Goal: Information Seeking & Learning: Learn about a topic

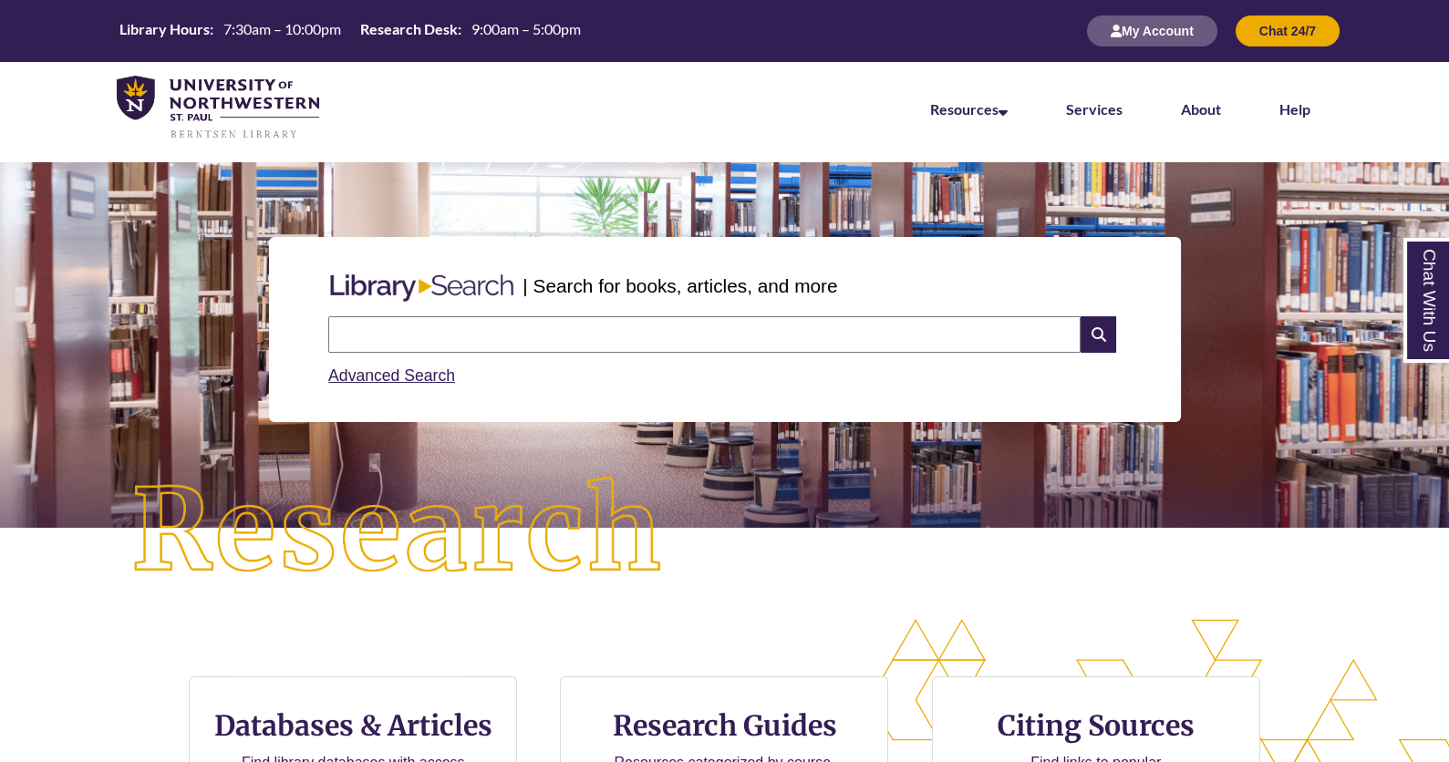
scroll to position [83, 0]
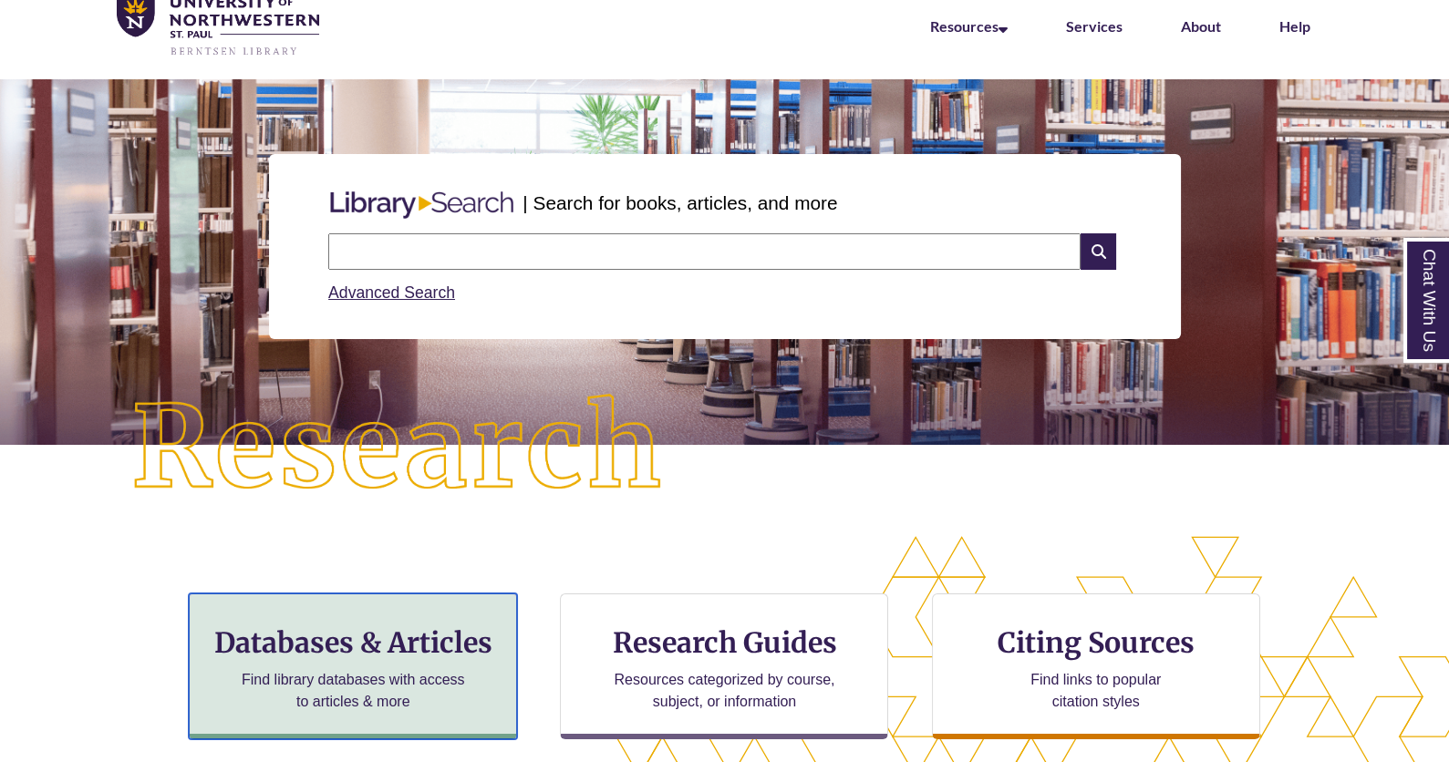
click at [408, 648] on h3 "Databases & Articles" at bounding box center [352, 642] width 297 height 35
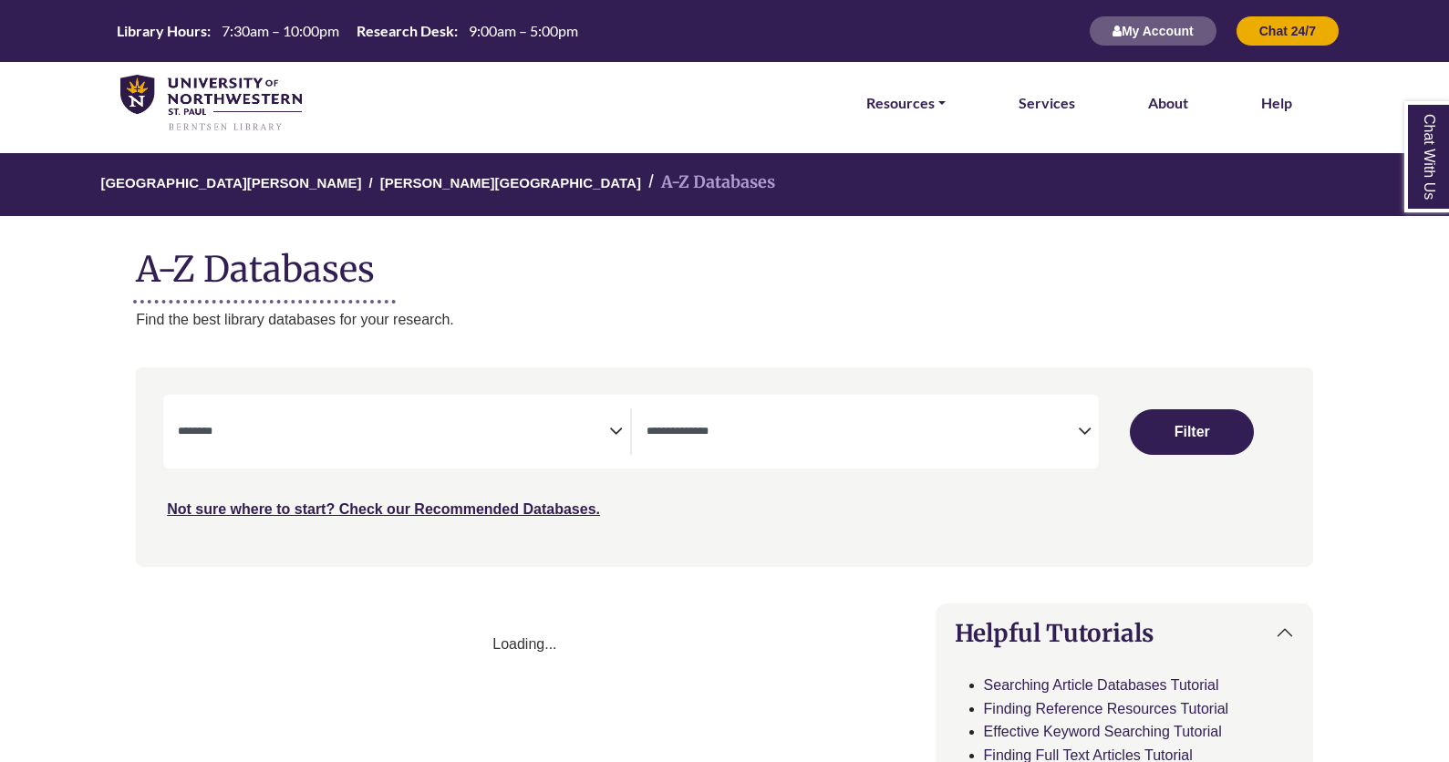
select select "Database Subject Filter"
select select "Database Types Filter"
select select "Database Subject Filter"
select select "Database Types Filter"
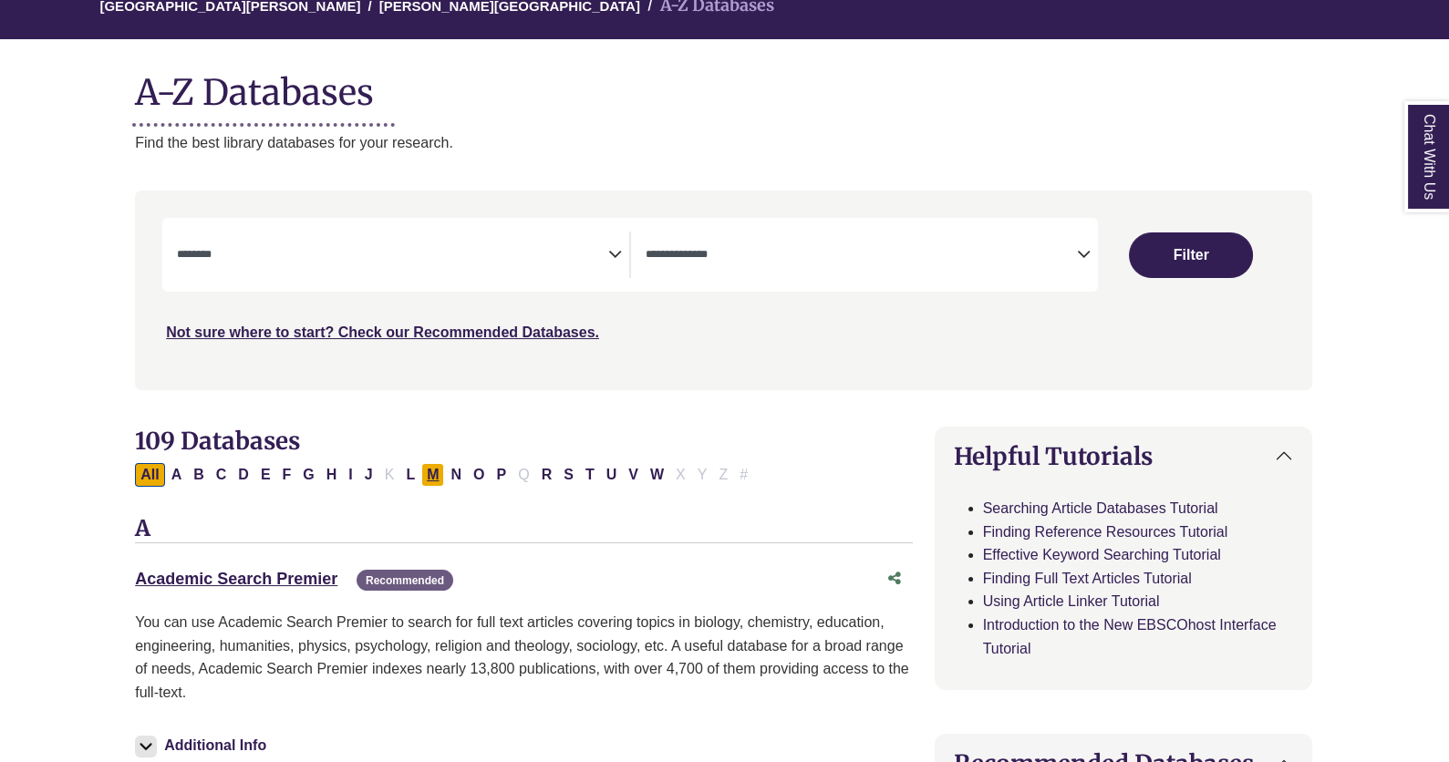
scroll to position [178, 1]
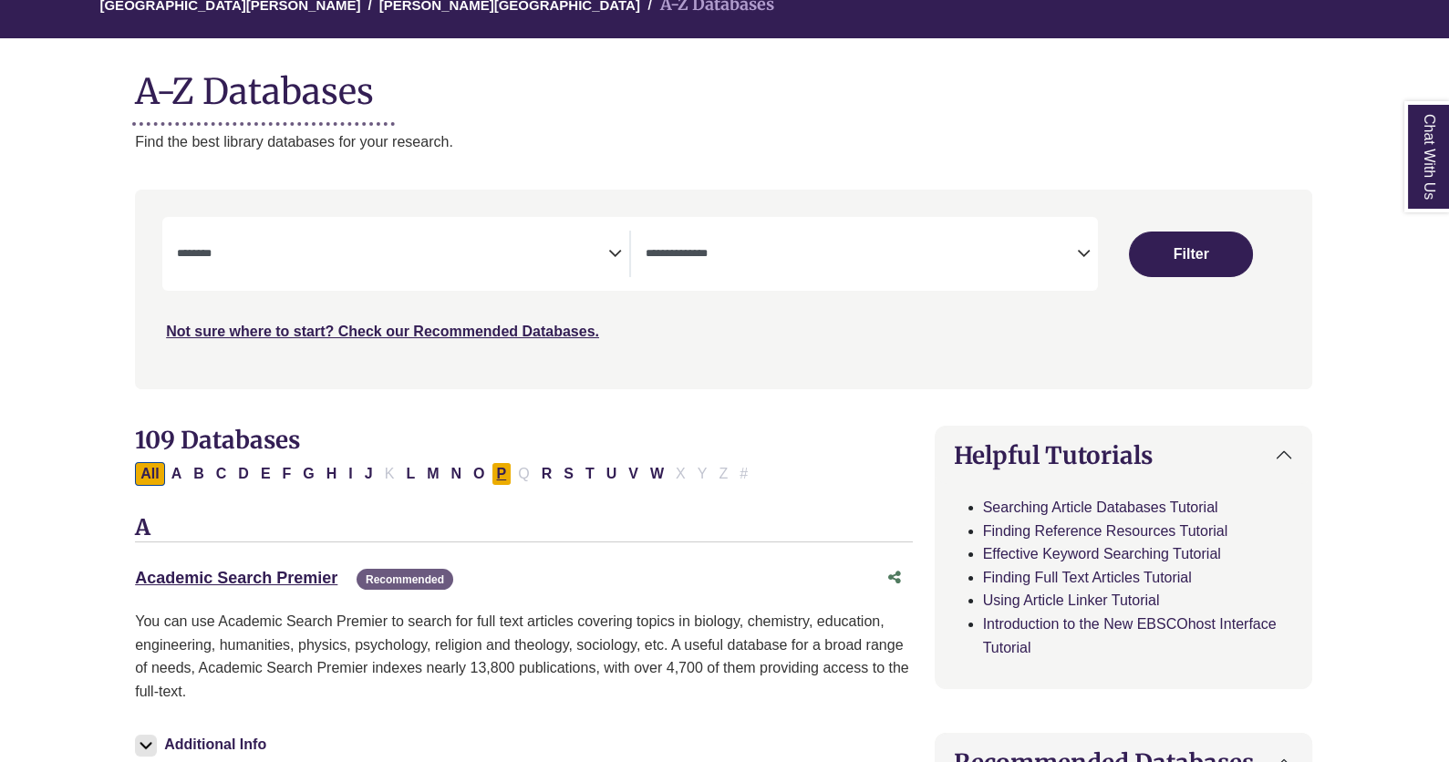
click at [491, 466] on button "P" at bounding box center [501, 474] width 21 height 24
select select "Database Subject Filter"
select select "Database Types Filter"
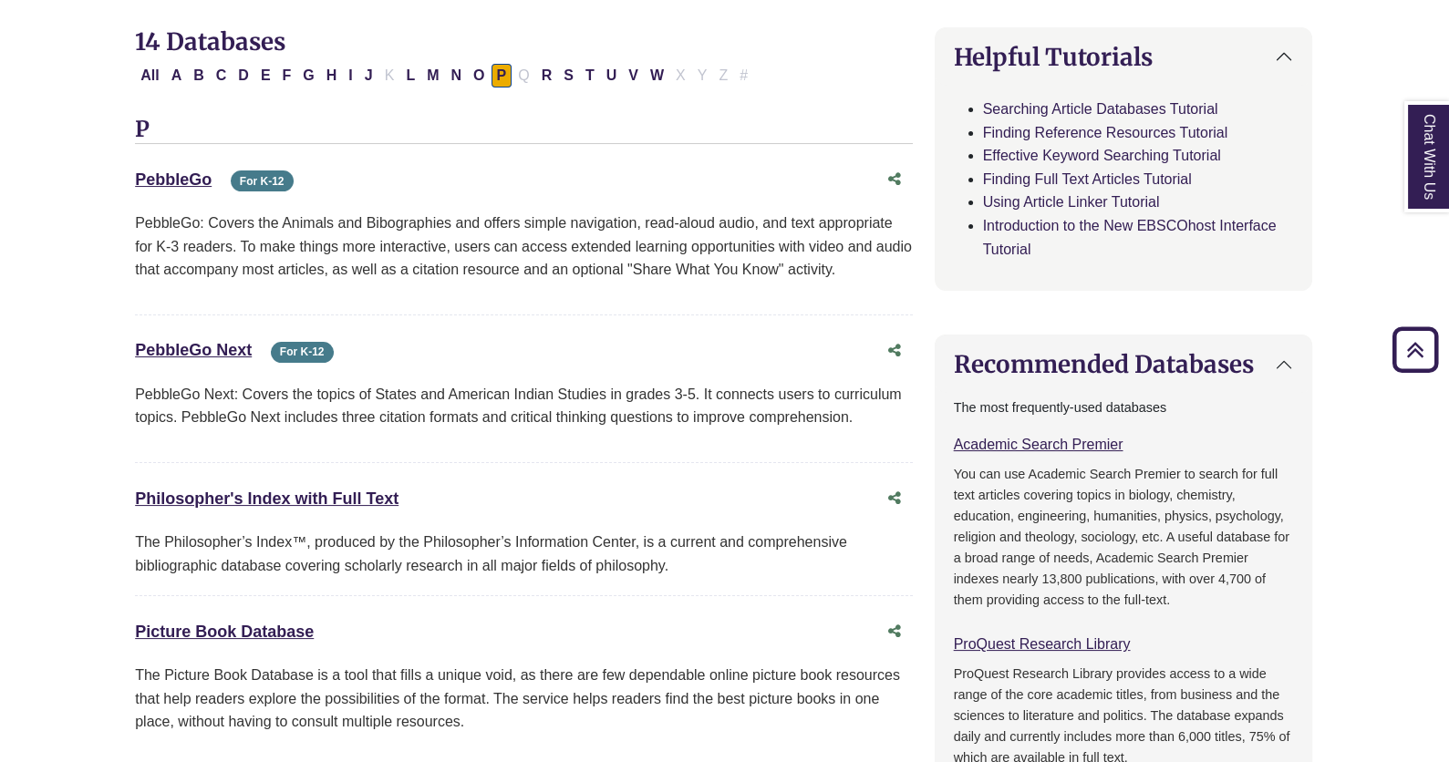
scroll to position [579, 1]
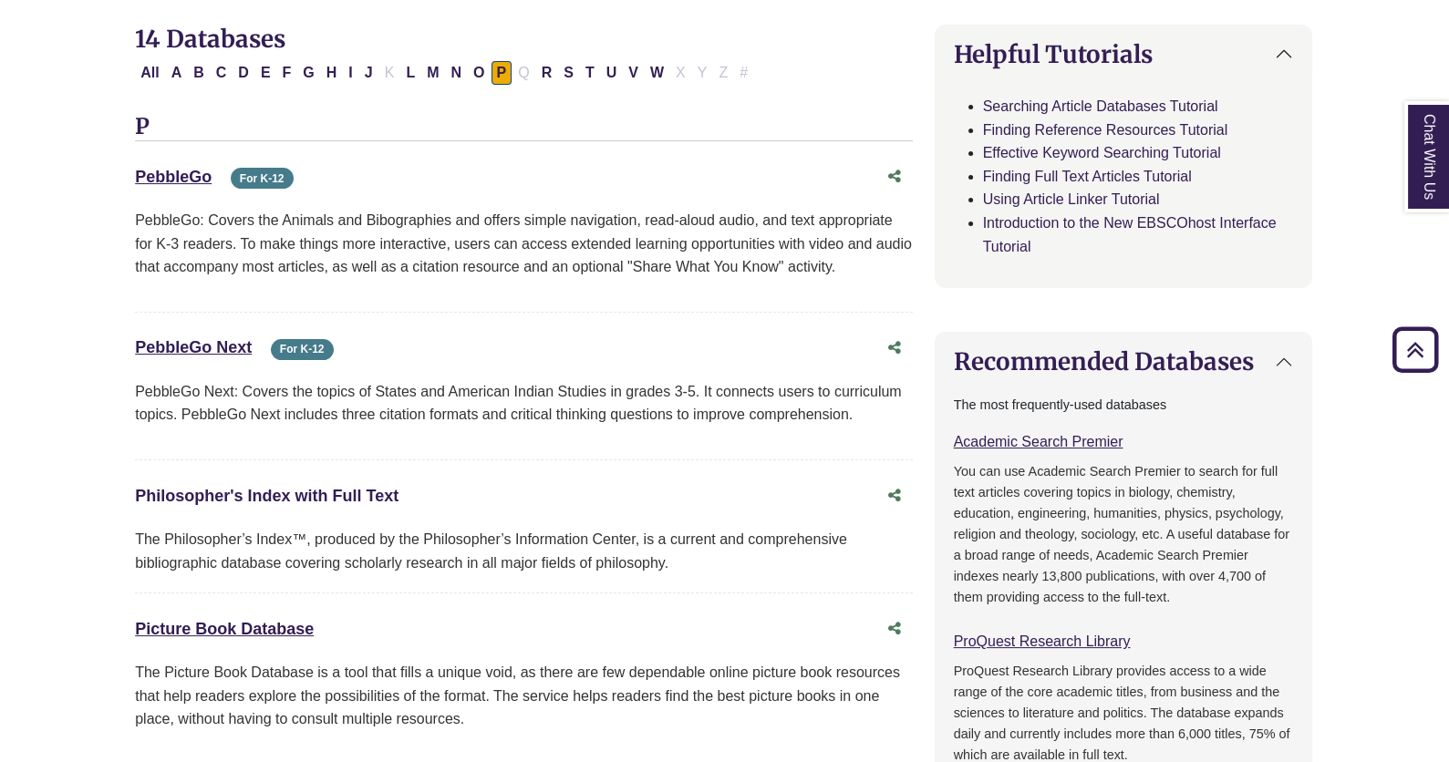
click at [336, 490] on link "Philosopher's Index with Full Text This link opens in a new window" at bounding box center [267, 496] width 264 height 18
